Goal: Task Accomplishment & Management: Manage account settings

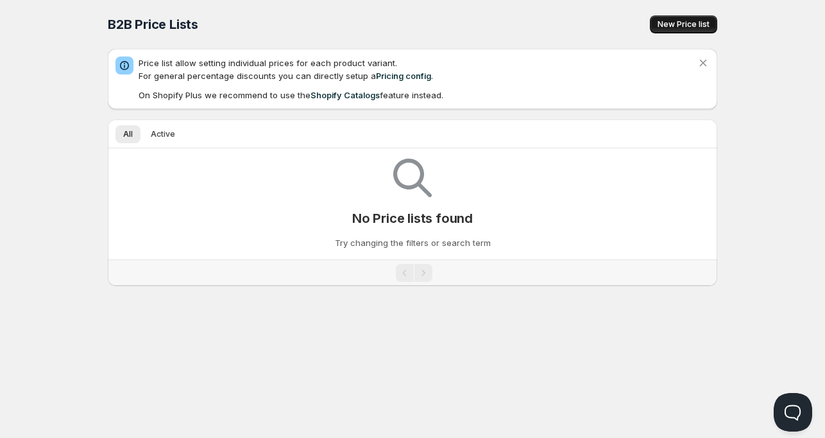
click at [697, 26] on span "New Price list" at bounding box center [684, 24] width 52 height 10
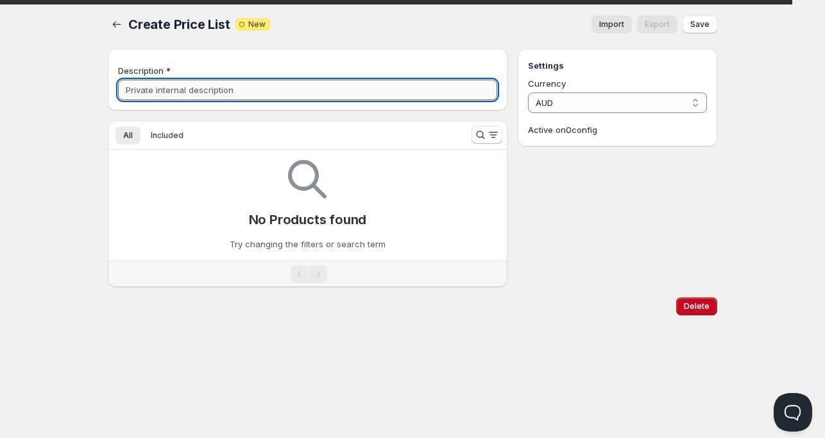
click at [244, 94] on input "Description" at bounding box center [307, 90] width 379 height 21
click at [484, 135] on icon "Search and filter results" at bounding box center [480, 134] width 13 height 13
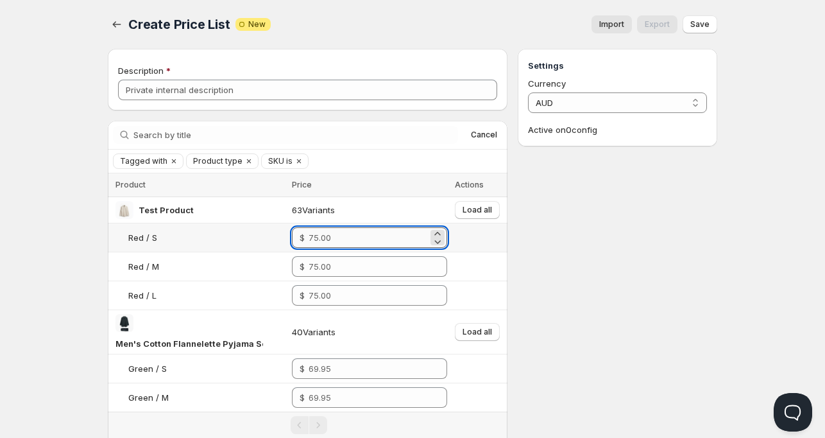
click at [352, 238] on input "number" at bounding box center [368, 237] width 119 height 21
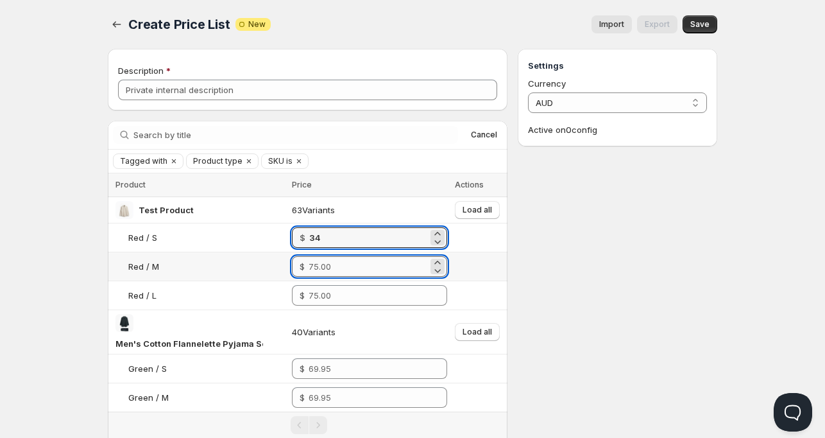
type input "34.00"
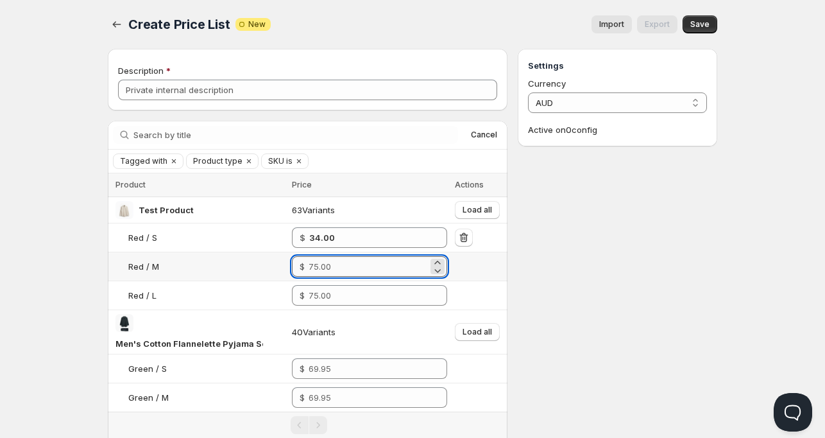
click at [336, 265] on input "number" at bounding box center [368, 266] width 119 height 21
type input "12.00"
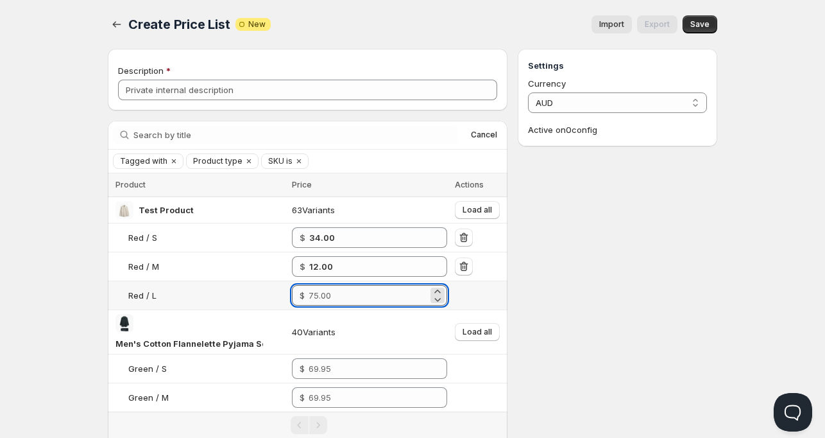
click at [331, 296] on input "number" at bounding box center [368, 295] width 119 height 21
type input "24.00"
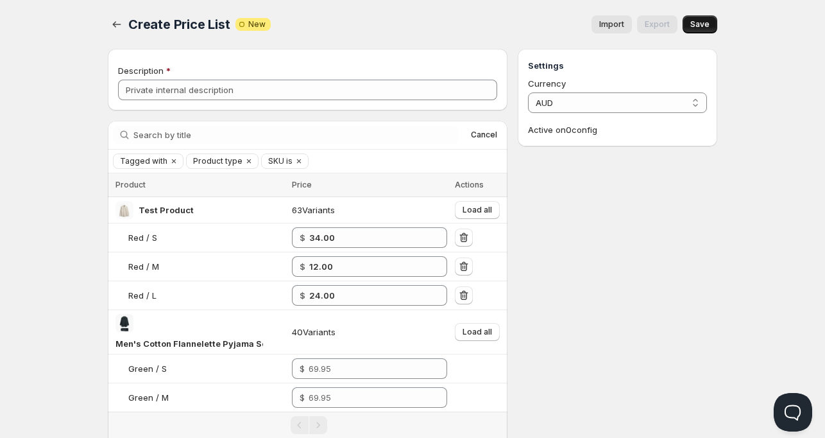
click at [706, 26] on span "Save" at bounding box center [700, 24] width 19 height 10
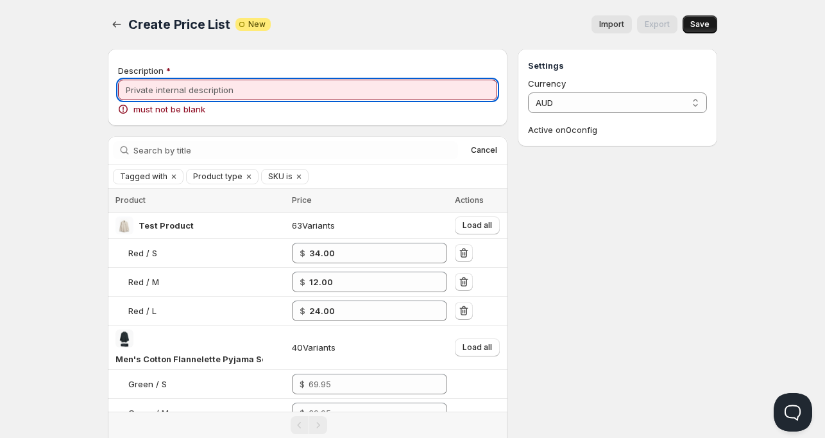
click at [287, 83] on input "Description" at bounding box center [307, 90] width 379 height 21
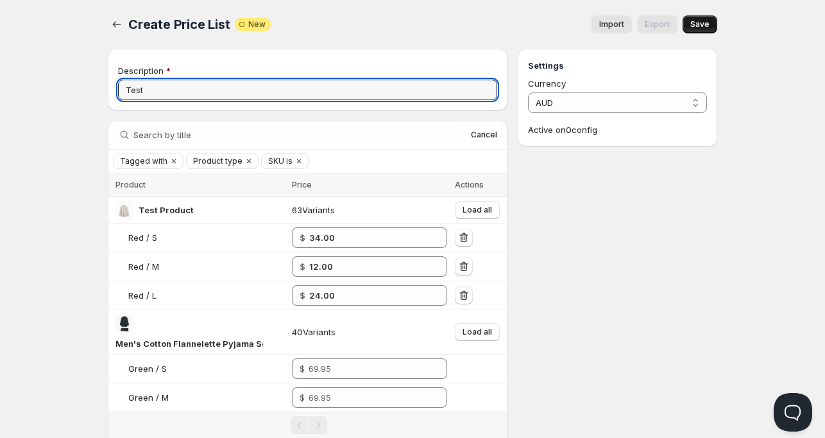
type input "Test"
click at [703, 21] on span "Save" at bounding box center [700, 24] width 19 height 10
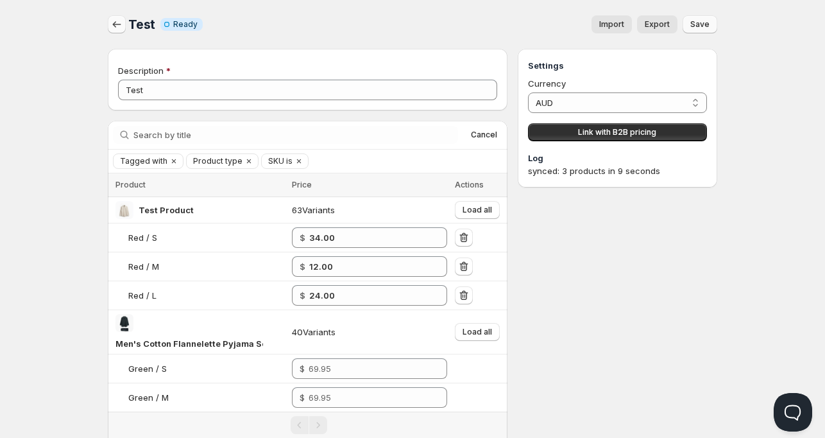
click at [110, 19] on icon "button" at bounding box center [116, 24] width 13 height 13
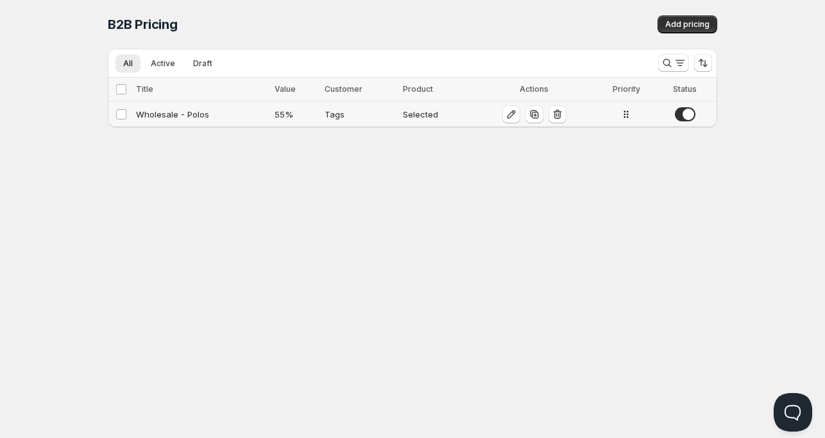
click at [185, 115] on div "Wholesale - Polos" at bounding box center [201, 114] width 131 height 13
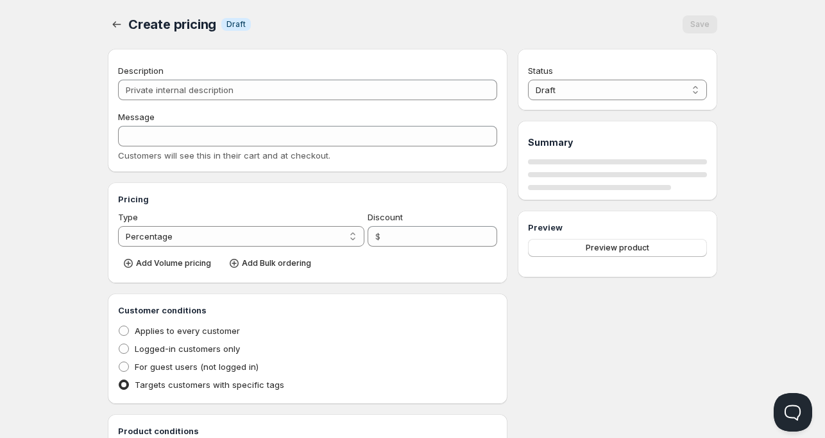
type input "Wholesale - Polos"
type input "WHOLESALE"
type input "55"
radio input "true"
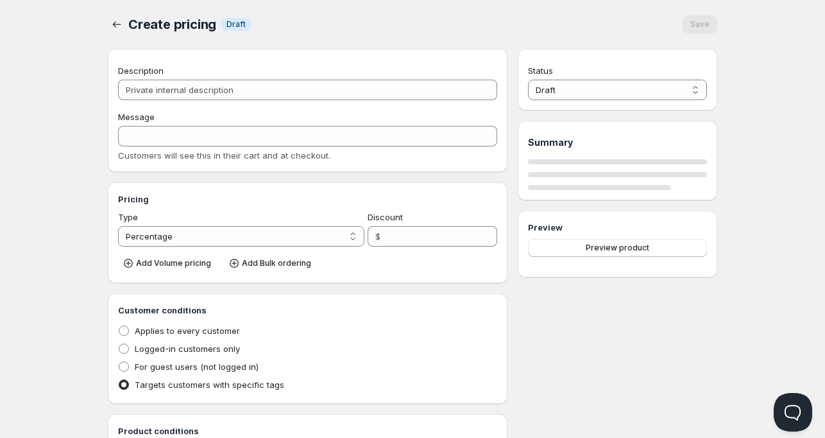
checkbox input "true"
select select "1"
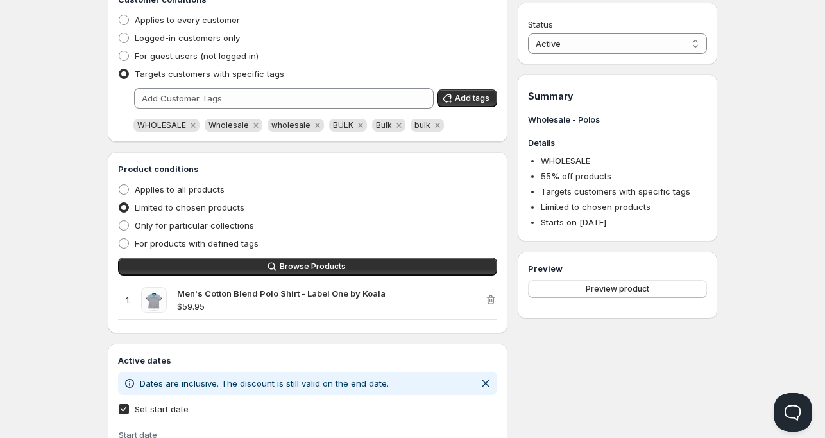
scroll to position [165, 0]
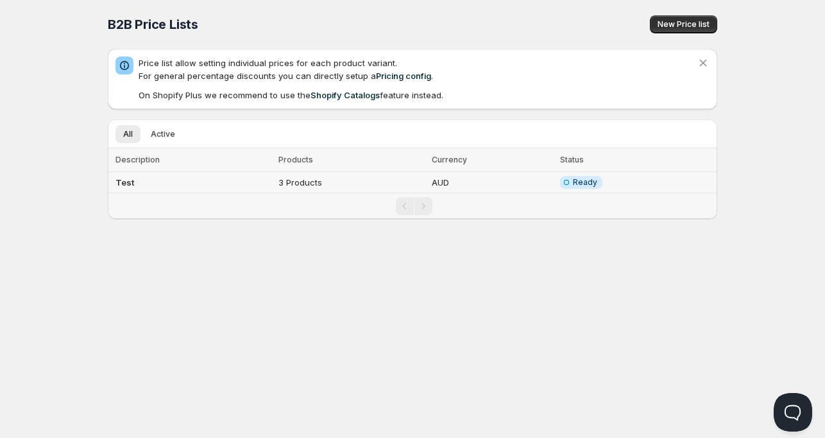
click at [176, 184] on td "Test" at bounding box center [191, 182] width 167 height 21
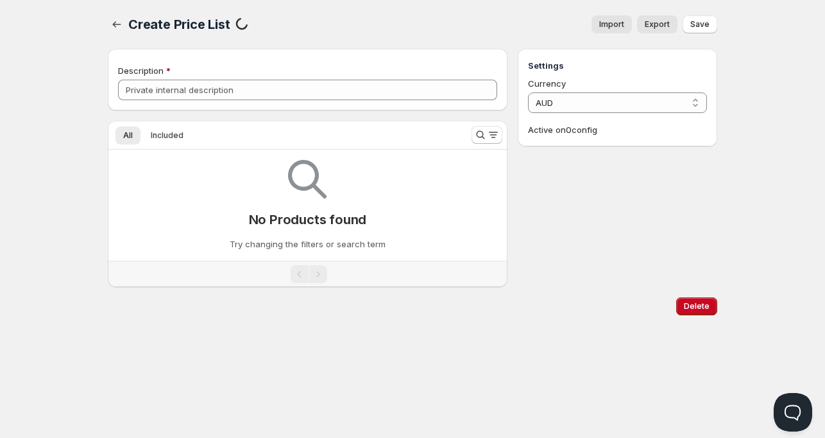
type input "Test"
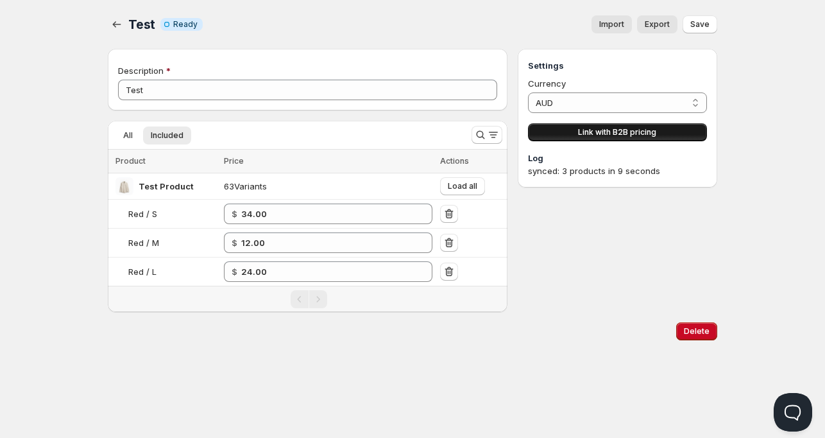
click at [621, 132] on span "Link with B2B pricing" at bounding box center [617, 132] width 78 height 10
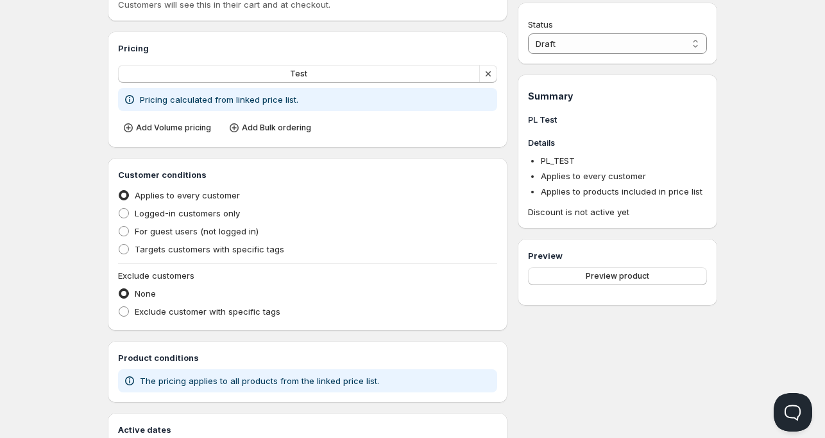
scroll to position [172, 0]
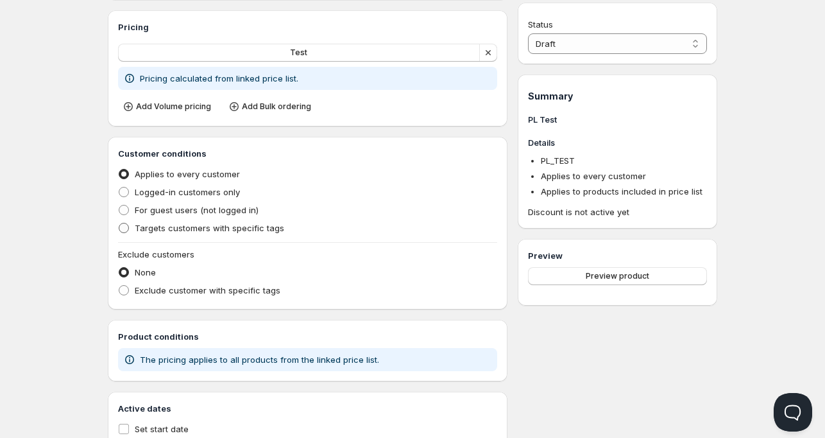
click at [196, 230] on span "Targets customers with specific tags" at bounding box center [210, 228] width 150 height 10
click at [119, 223] on input "Targets customers with specific tags" at bounding box center [119, 223] width 1 height 1
radio input "true"
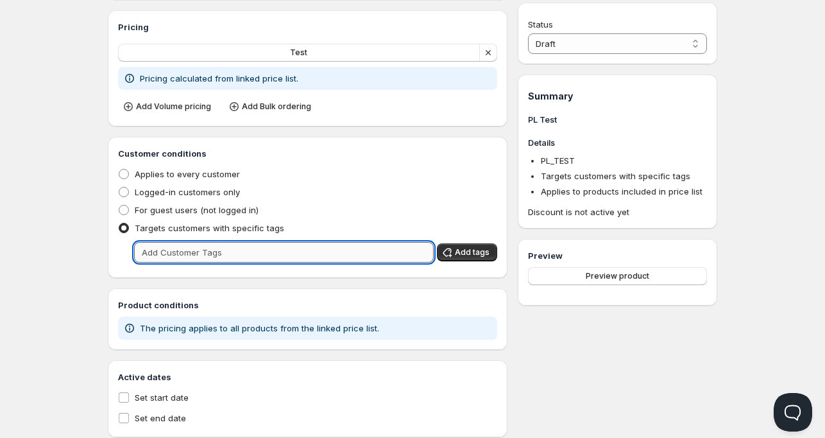
click at [213, 252] on input "text" at bounding box center [284, 252] width 300 height 21
type input "WHOLESALE"
click at [480, 253] on span "Add tags" at bounding box center [472, 252] width 35 height 10
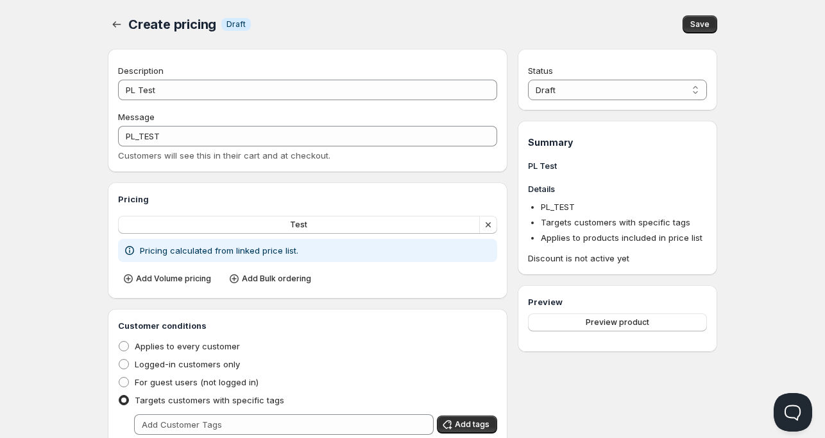
scroll to position [0, 0]
click at [616, 88] on select "Draft Active" at bounding box center [617, 90] width 179 height 21
select select "1"
click at [528, 80] on select "Draft Active" at bounding box center [617, 90] width 179 height 21
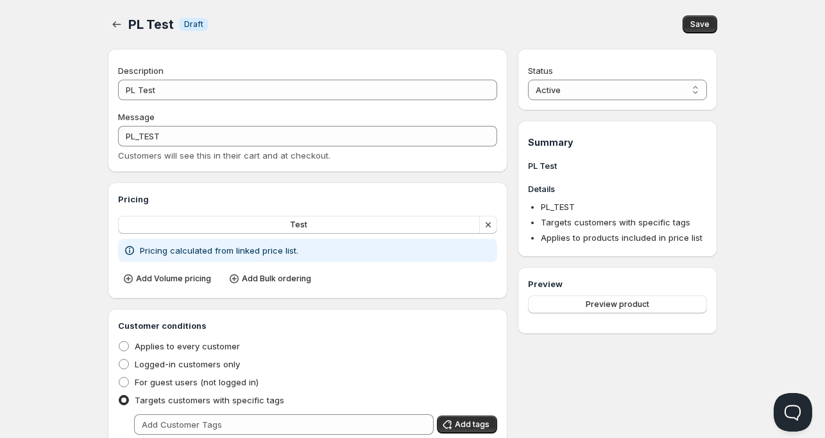
click at [703, 28] on span "Save" at bounding box center [700, 24] width 19 height 10
click at [118, 24] on icon "button" at bounding box center [116, 24] width 13 height 13
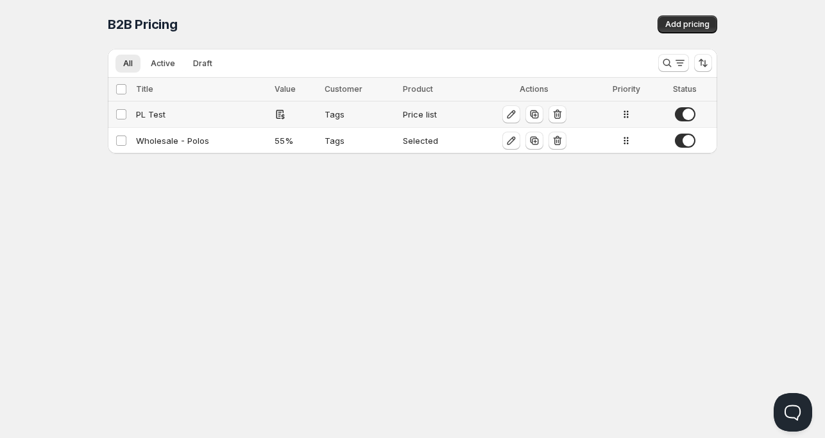
click at [157, 114] on div "PL Test" at bounding box center [201, 114] width 131 height 13
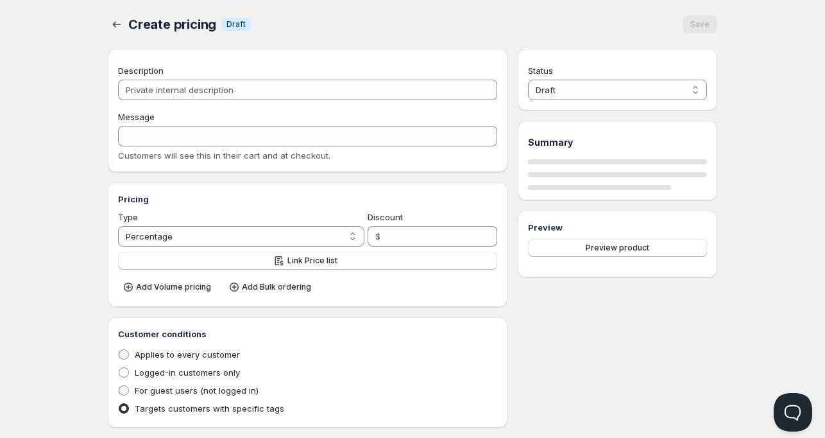
type input "PL Test"
type input "PL_TEST"
radio input "true"
select select "1"
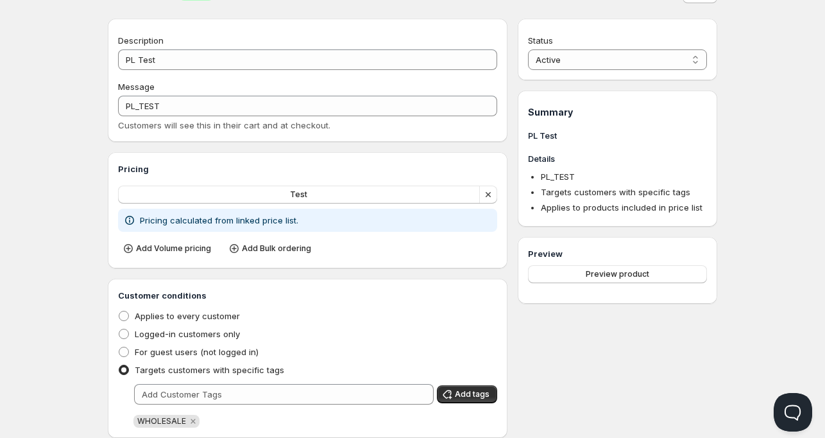
scroll to position [94, 0]
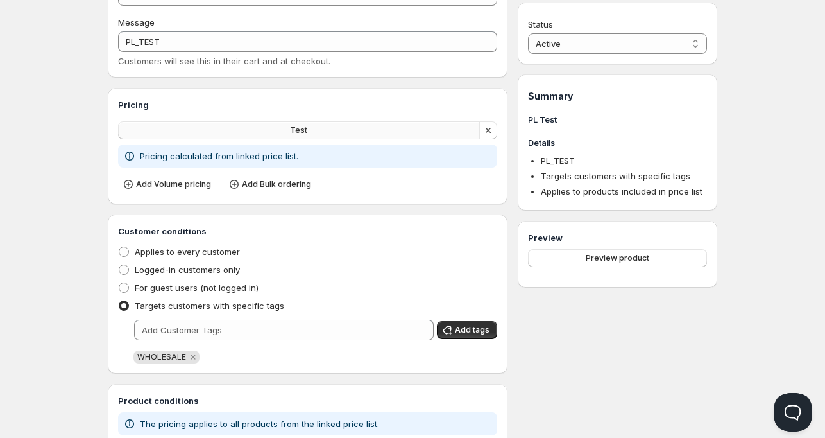
click at [297, 129] on span "Test" at bounding box center [298, 130] width 17 height 10
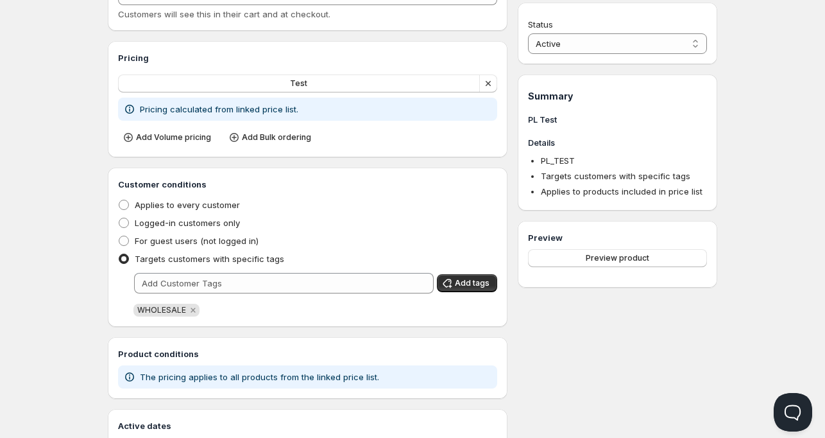
scroll to position [0, 0]
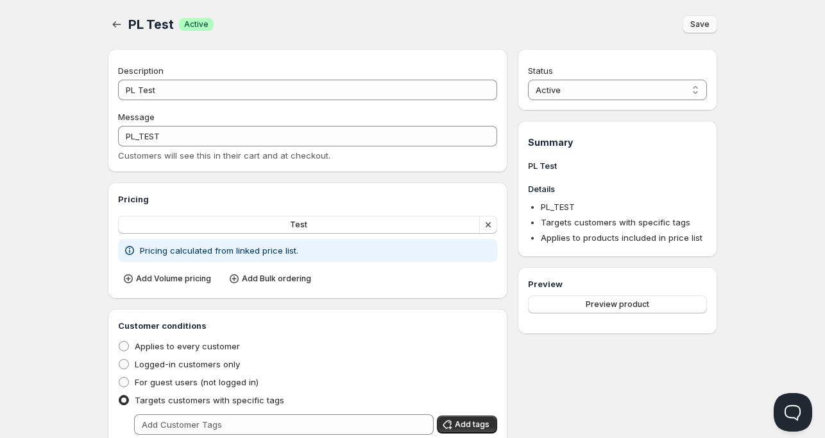
click at [709, 18] on button "Save" at bounding box center [700, 24] width 35 height 18
click at [114, 22] on icon "button" at bounding box center [116, 24] width 13 height 13
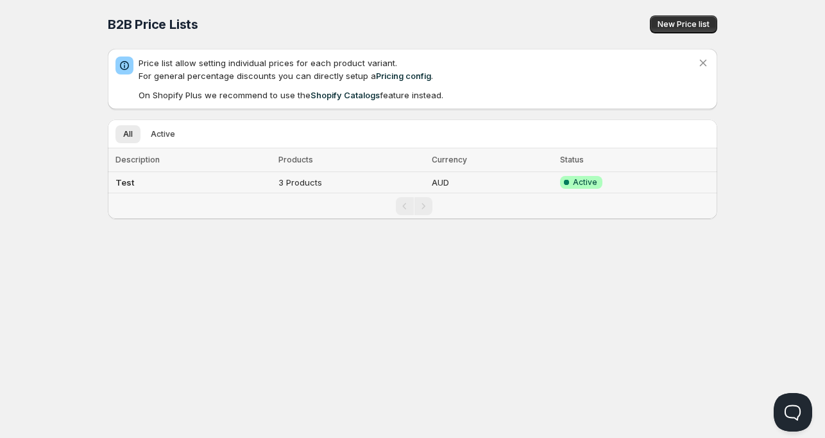
click at [181, 183] on td "Test" at bounding box center [191, 182] width 167 height 21
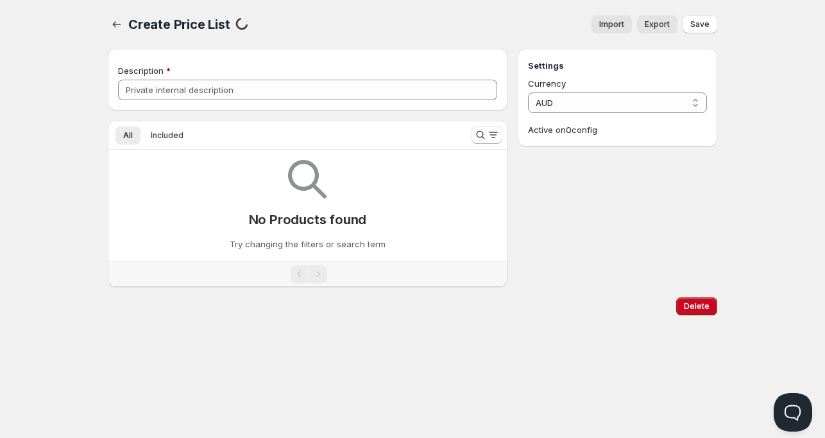
type input "Test"
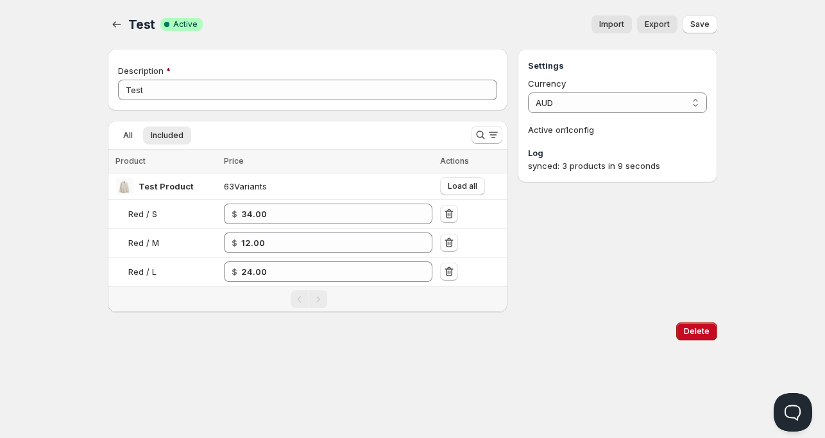
click at [129, 28] on span "Test" at bounding box center [141, 24] width 27 height 15
click at [121, 28] on icon "button" at bounding box center [116, 24] width 13 height 13
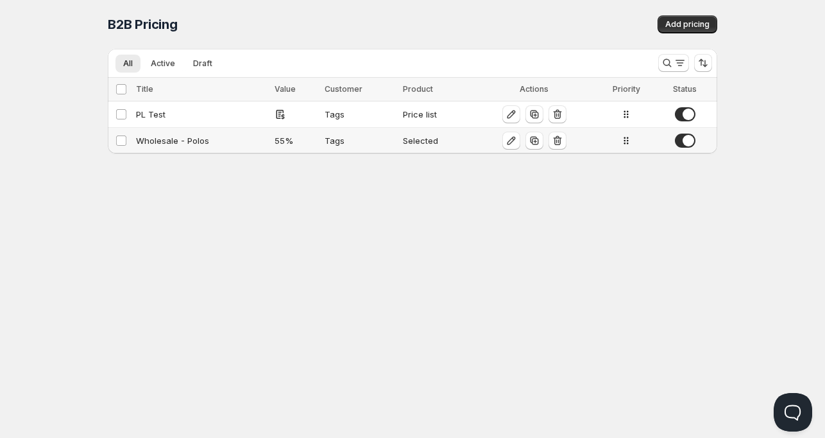
click at [171, 140] on div "Wholesale - Polos" at bounding box center [201, 140] width 131 height 13
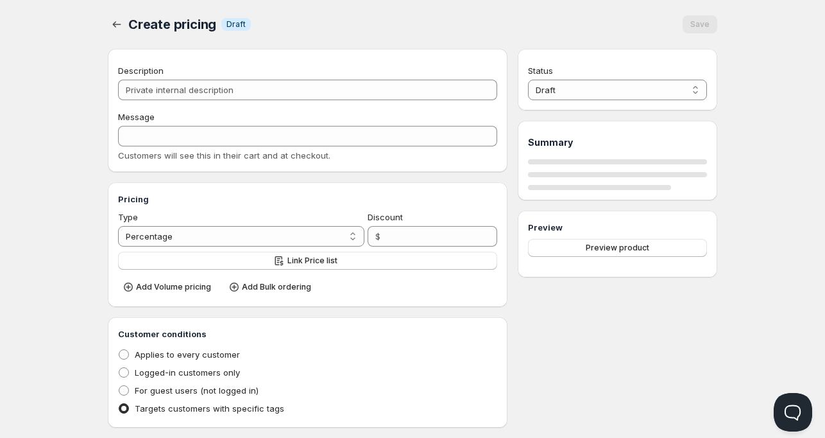
type input "Wholesale - Polos"
type input "WHOLESALE"
type input "55"
radio input "true"
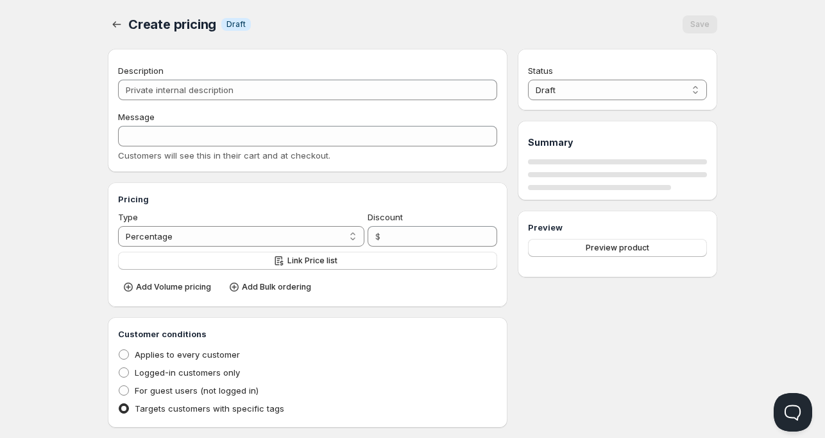
checkbox input "true"
select select "1"
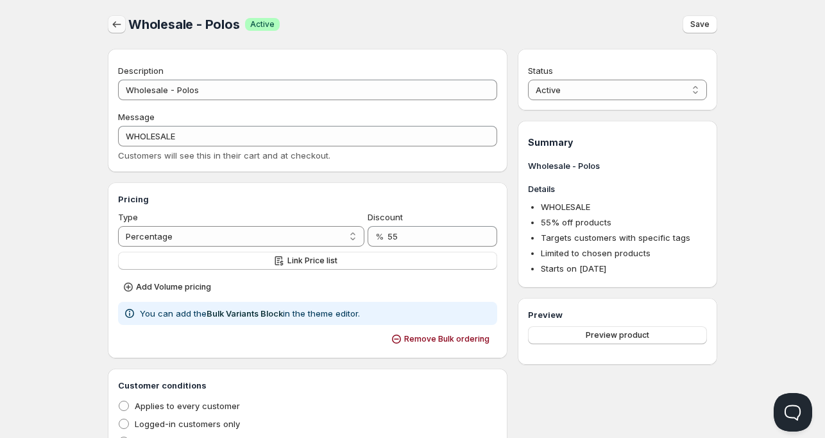
click at [114, 18] on button "button" at bounding box center [117, 24] width 18 height 18
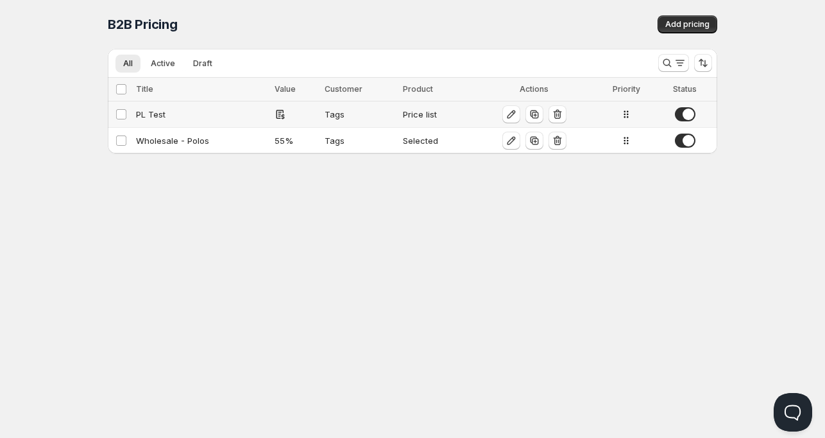
click at [164, 116] on div "PL Test" at bounding box center [201, 114] width 131 height 13
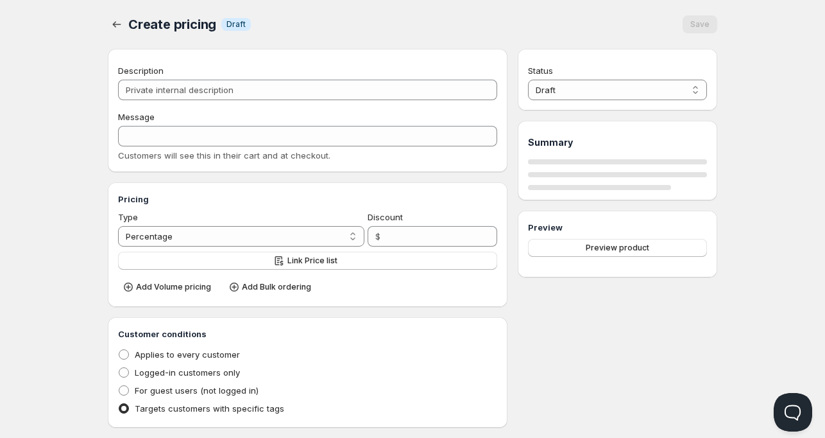
type input "PL Test"
type input "PL_TEST"
radio input "true"
select select "1"
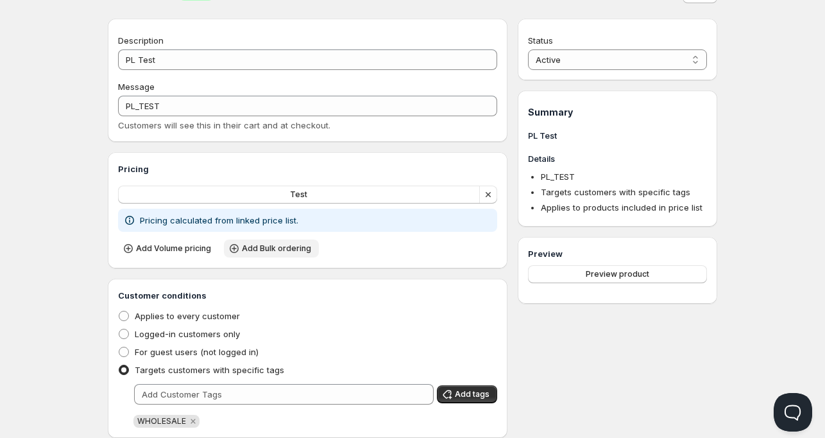
scroll to position [223, 0]
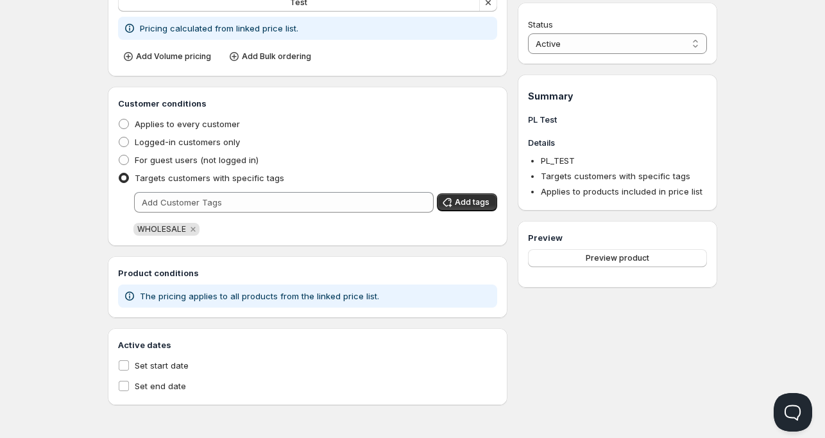
click at [168, 354] on div "Active dates Set start date Set end date" at bounding box center [307, 366] width 379 height 56
click at [164, 360] on span "Set start date" at bounding box center [162, 365] width 54 height 10
click at [129, 360] on input "Set start date" at bounding box center [124, 365] width 10 height 10
checkbox input "true"
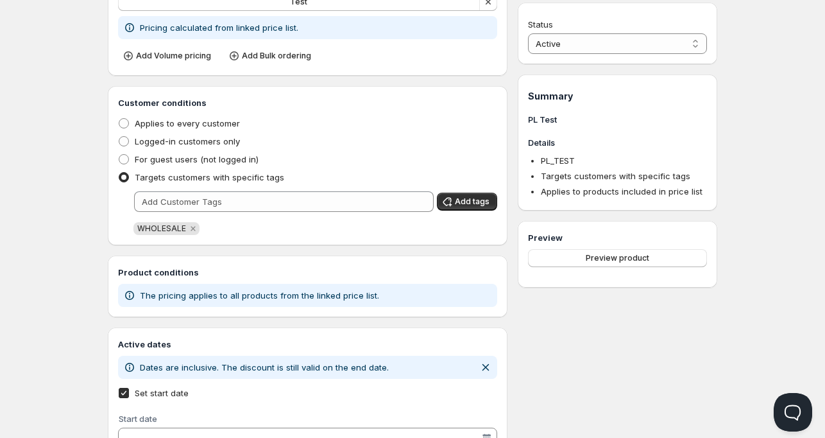
scroll to position [307, 0]
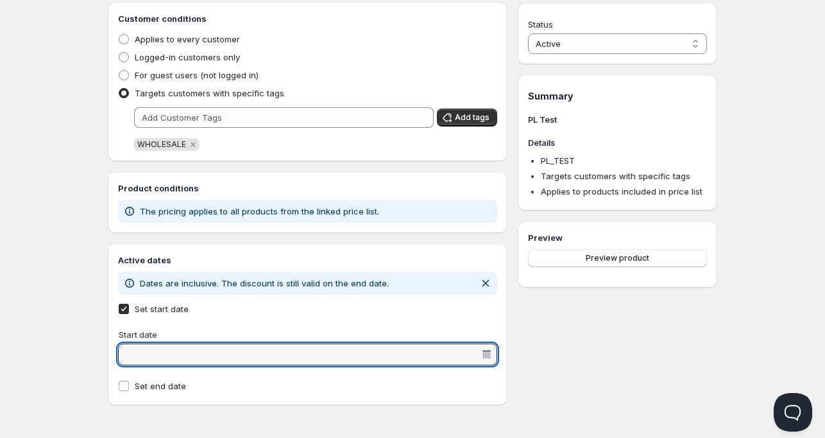
click at [316, 357] on input "Start date" at bounding box center [301, 354] width 359 height 21
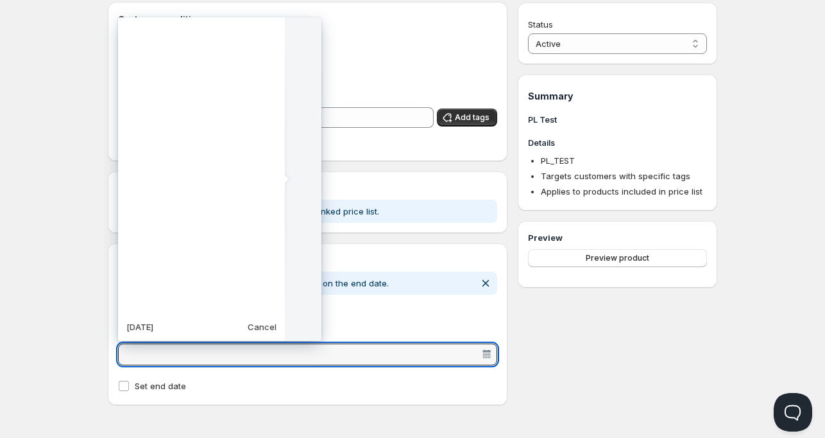
scroll to position [320937, 0]
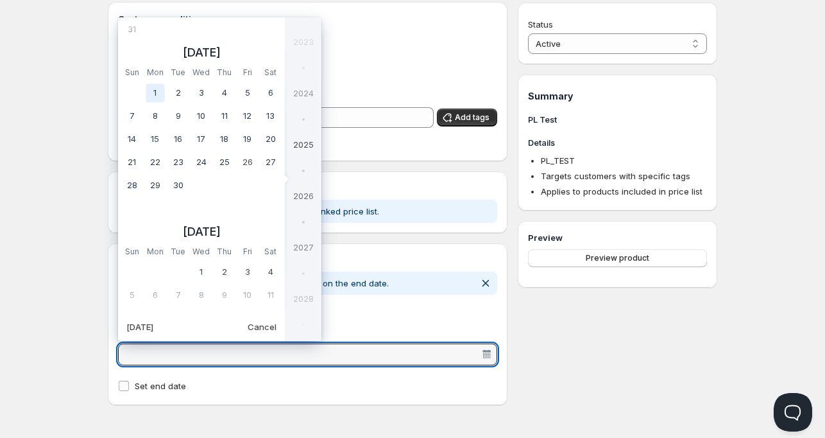
click at [151, 92] on td "1" at bounding box center [155, 93] width 23 height 23
type vaadin-date-picker "[DATE]"
type input "[DATE]"
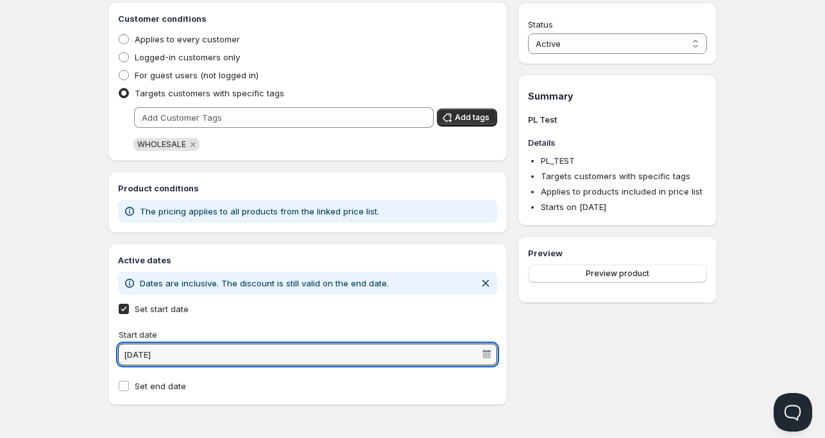
click at [567, 344] on div "Status Active Draft Active Summary PL Test Details PL_TEST Targets customers wi…" at bounding box center [618, 73] width 200 height 663
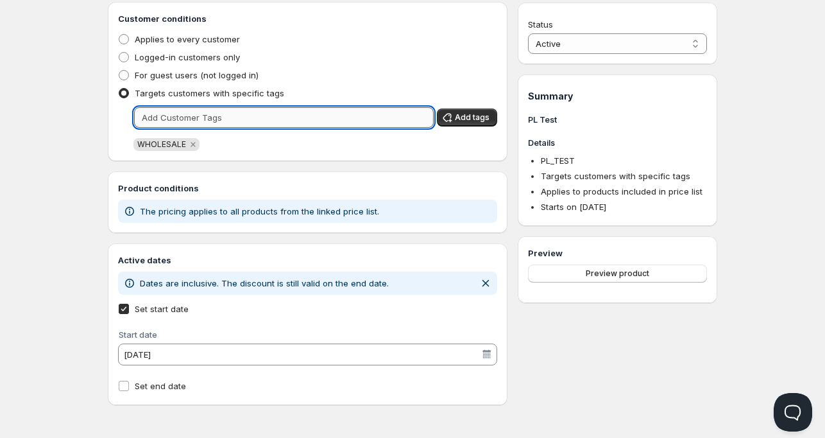
click at [241, 120] on input "text" at bounding box center [284, 117] width 300 height 21
type input "wholesale"
click at [472, 119] on span "Add tags" at bounding box center [472, 117] width 35 height 10
click at [257, 123] on input "text" at bounding box center [284, 117] width 300 height 21
type input "Wholesale"
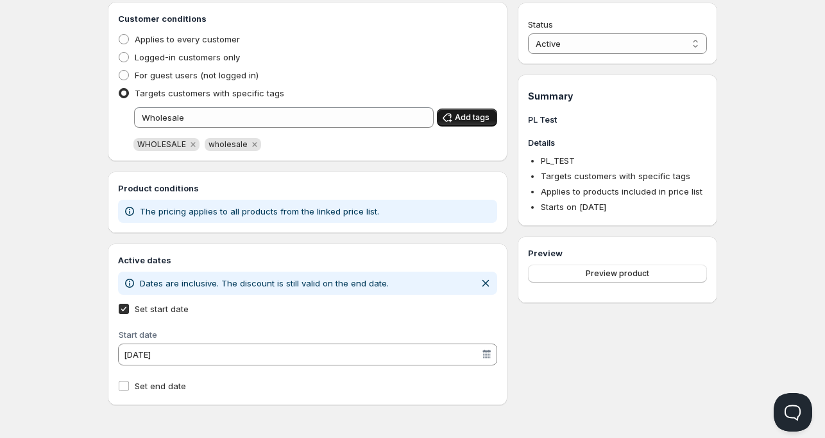
click at [485, 114] on span "Add tags" at bounding box center [472, 117] width 35 height 10
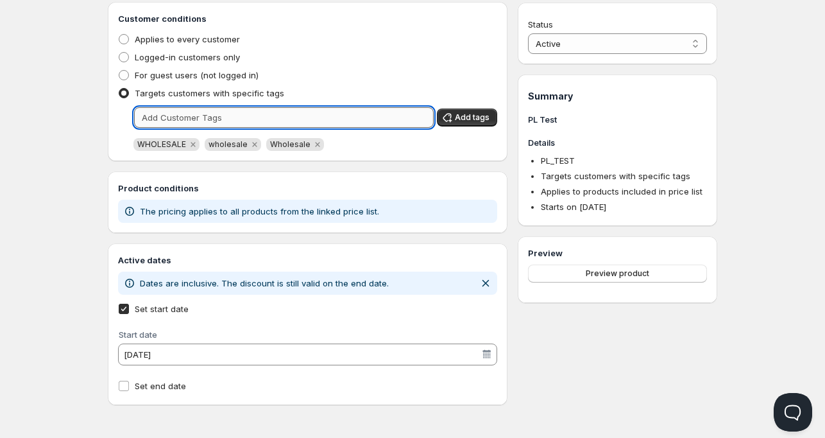
click at [411, 121] on input "text" at bounding box center [284, 117] width 300 height 21
type input "BULK"
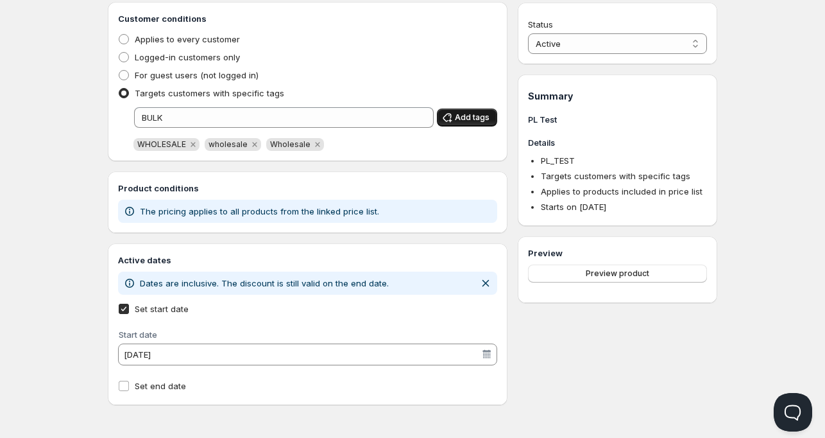
click at [490, 118] on button "Add tags" at bounding box center [467, 117] width 60 height 18
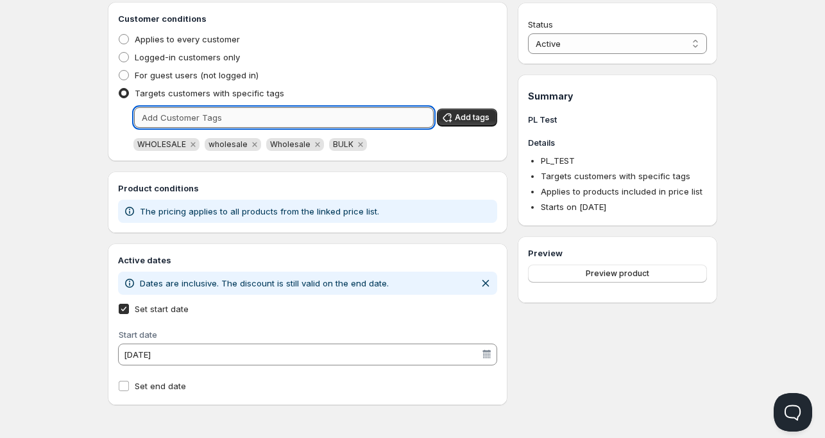
click at [334, 123] on input "text" at bounding box center [284, 117] width 300 height 21
type input "Bulk"
drag, startPoint x: 476, startPoint y: 108, endPoint x: 454, endPoint y: 116, distance: 22.8
click at [476, 109] on button "Add tags" at bounding box center [467, 117] width 60 height 18
click at [328, 124] on input "text" at bounding box center [284, 117] width 300 height 21
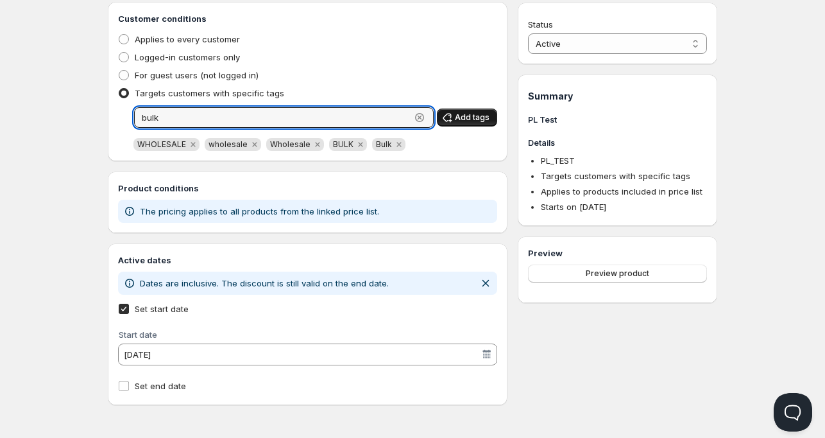
type input "bulk"
click at [479, 114] on span "Add tags" at bounding box center [472, 117] width 35 height 10
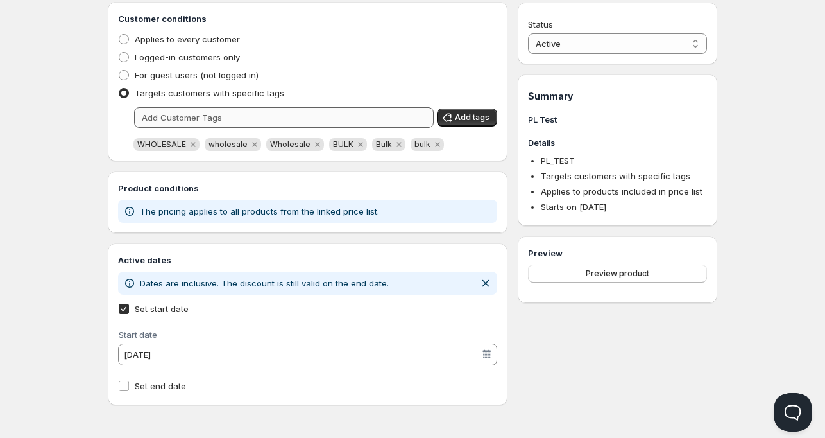
scroll to position [0, 0]
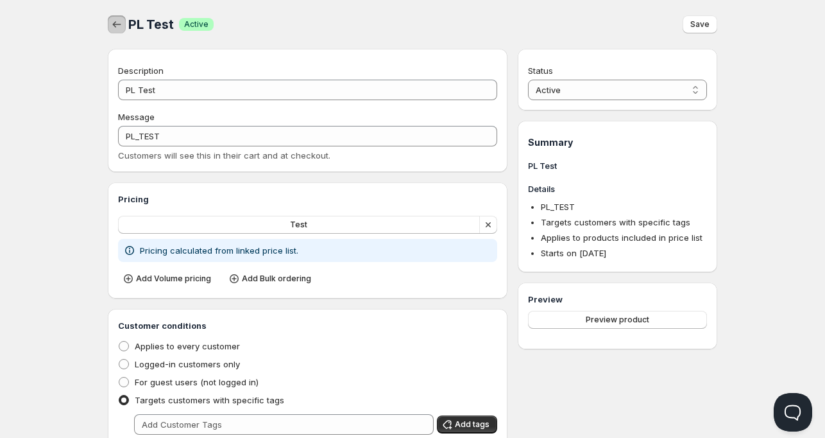
click at [111, 24] on icon "button" at bounding box center [116, 24] width 13 height 13
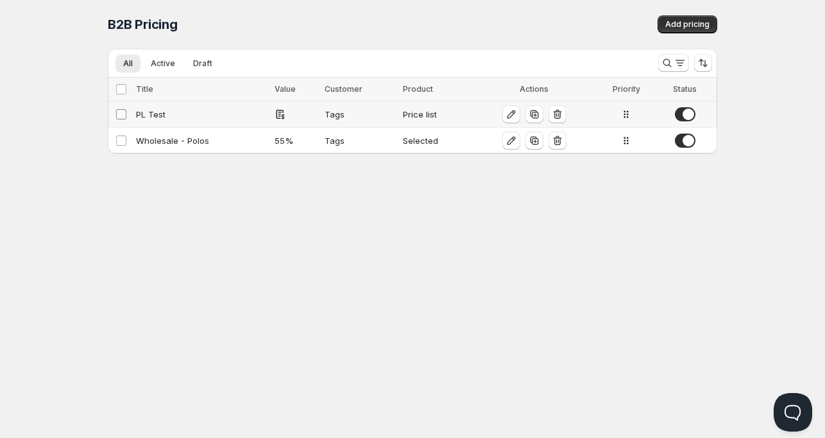
click at [122, 116] on input "Select config" at bounding box center [121, 114] width 10 height 10
checkbox input "true"
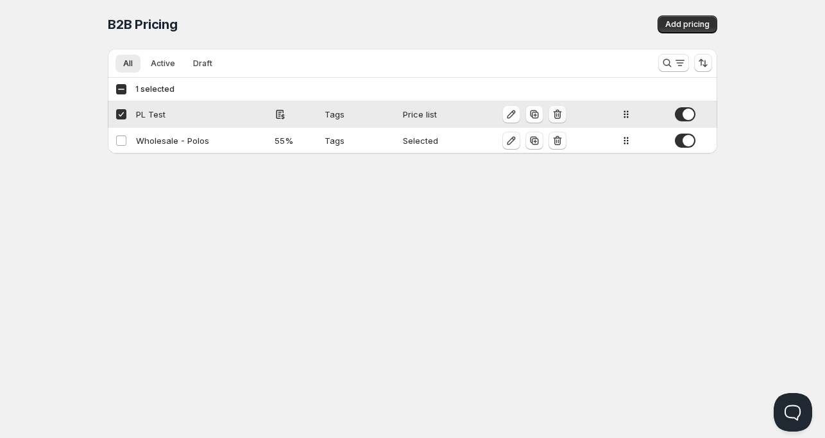
click at [557, 116] on icon "button" at bounding box center [557, 114] width 13 height 13
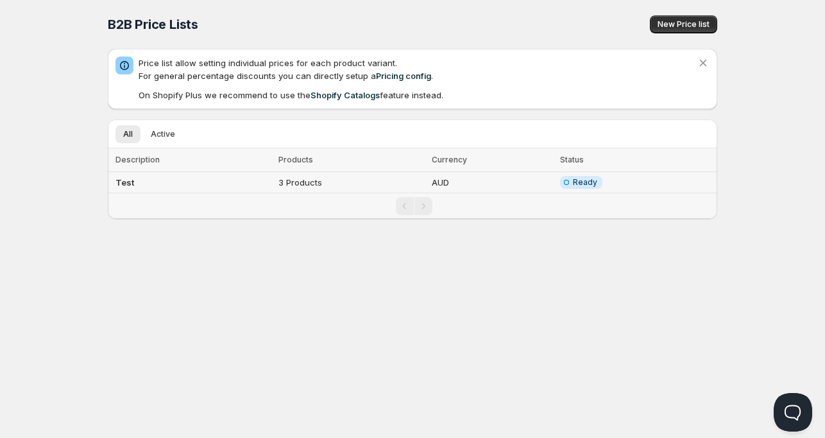
click at [518, 180] on td "AUD" at bounding box center [492, 182] width 128 height 21
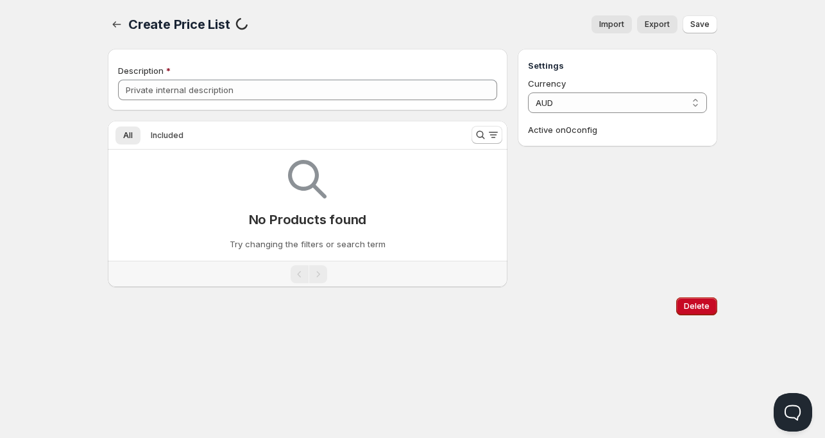
type input "Test"
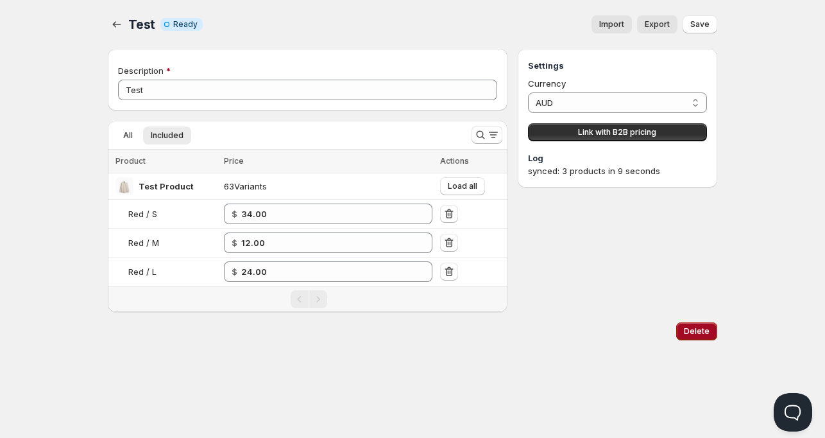
click at [701, 336] on button "Delete" at bounding box center [696, 331] width 41 height 18
